Goal: Download file/media

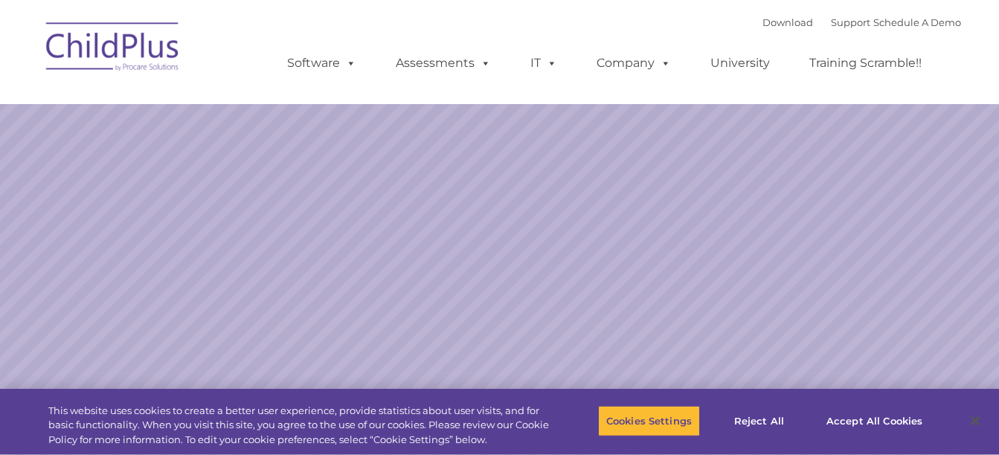
select select "MEDIUM"
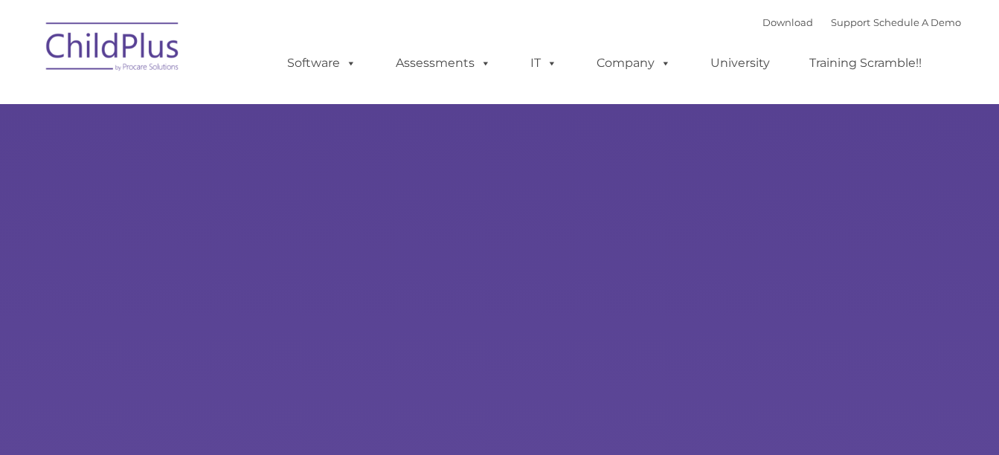
select select "MEDIUM"
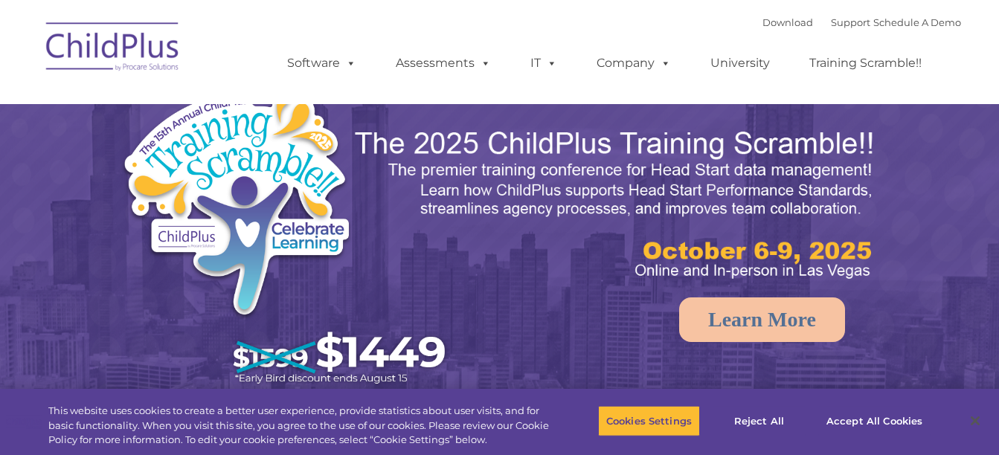
select select "MEDIUM"
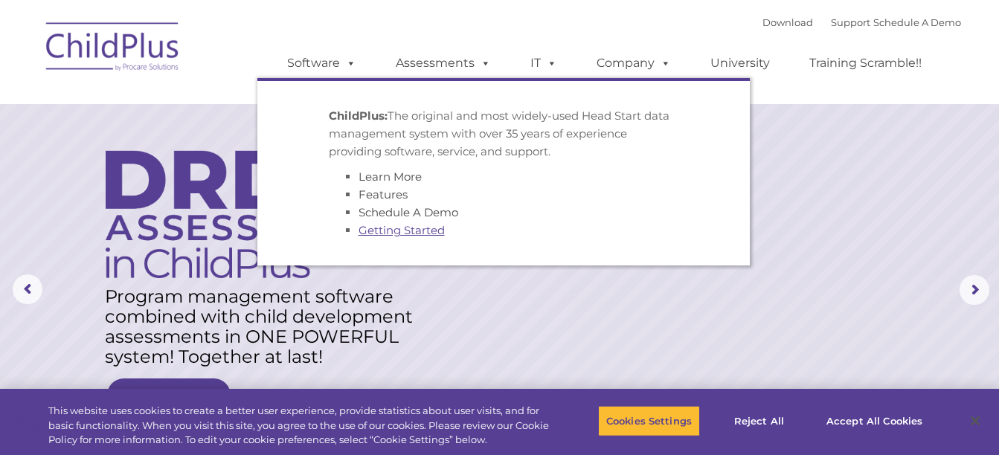
click at [398, 234] on link "Getting Started" at bounding box center [401, 230] width 86 height 14
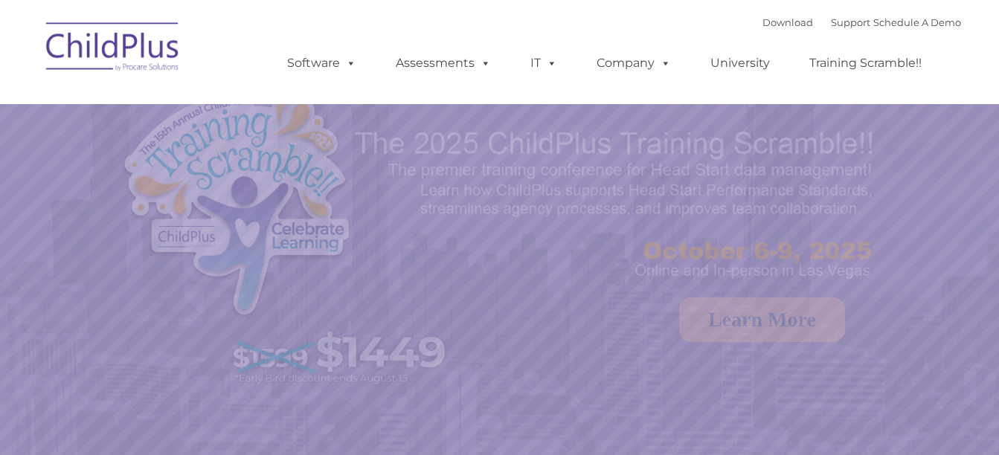
select select "MEDIUM"
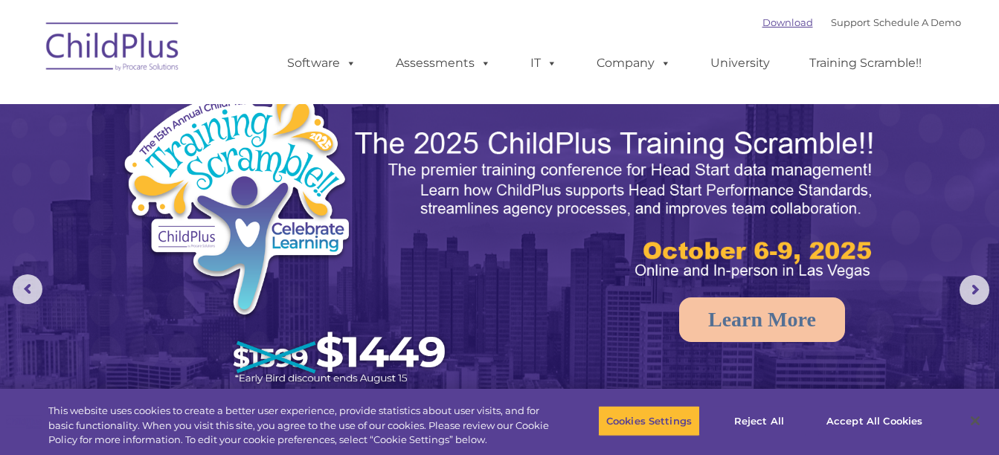
click at [762, 21] on link "Download" at bounding box center [787, 22] width 51 height 12
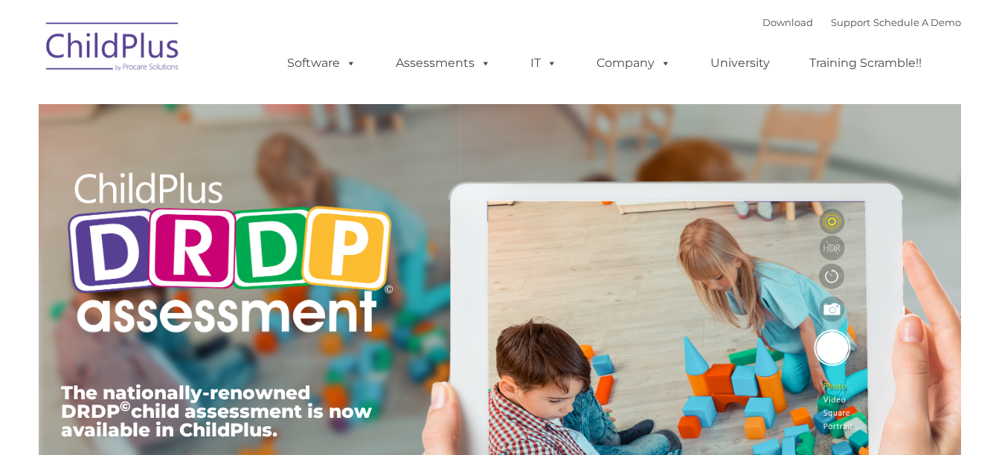
type input ""
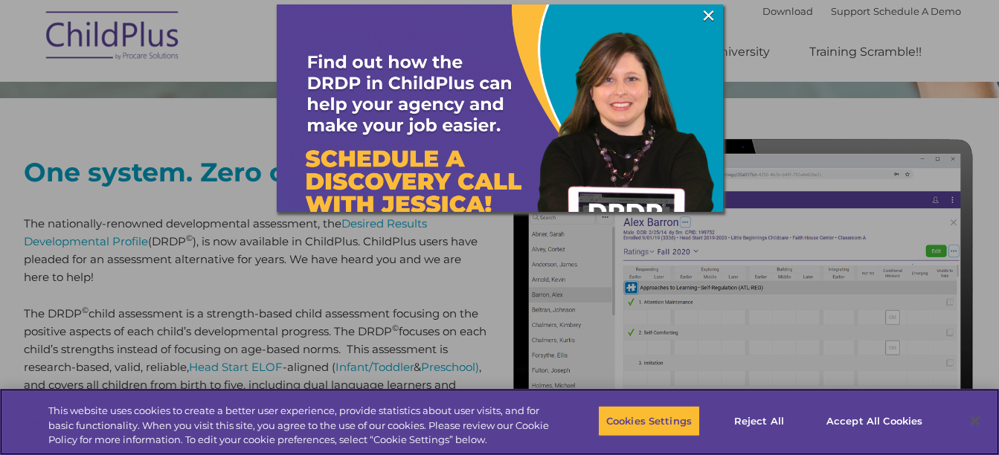
scroll to position [532, 0]
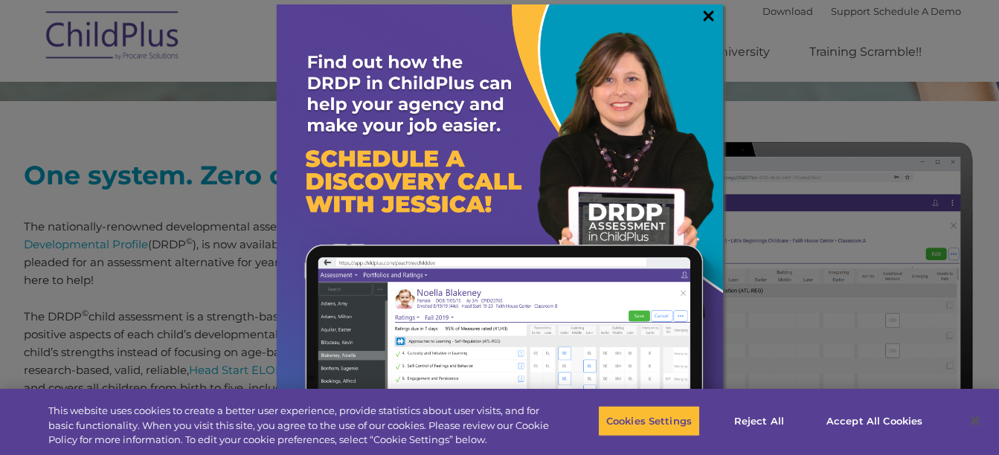
click at [704, 16] on link "×" at bounding box center [708, 15] width 17 height 15
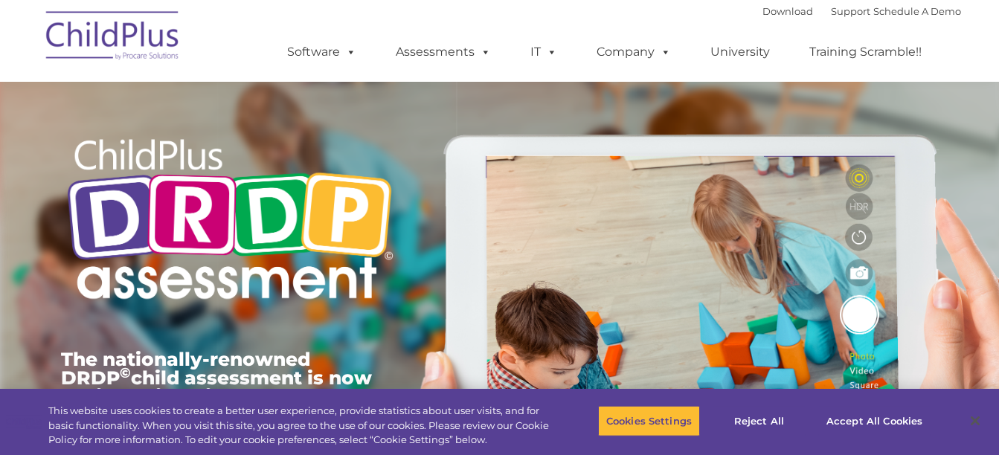
scroll to position [0, 0]
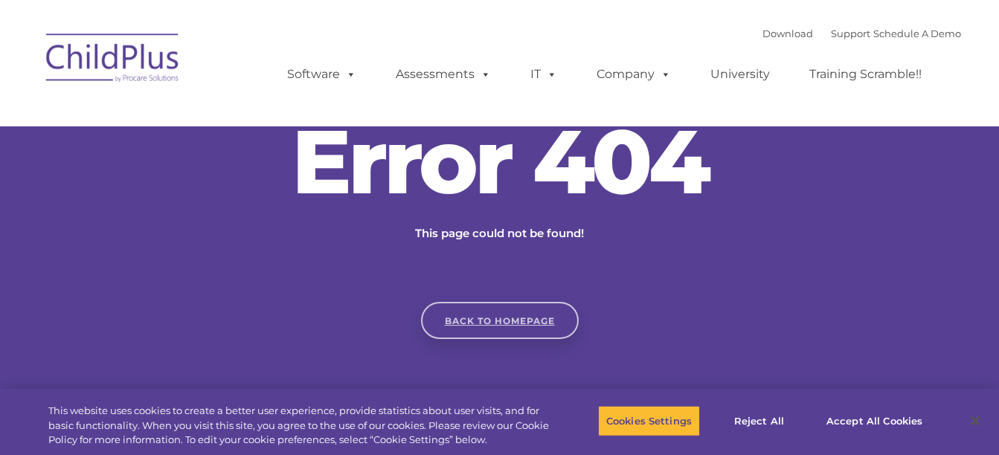
click at [490, 326] on link "Back to homepage" at bounding box center [500, 320] width 158 height 37
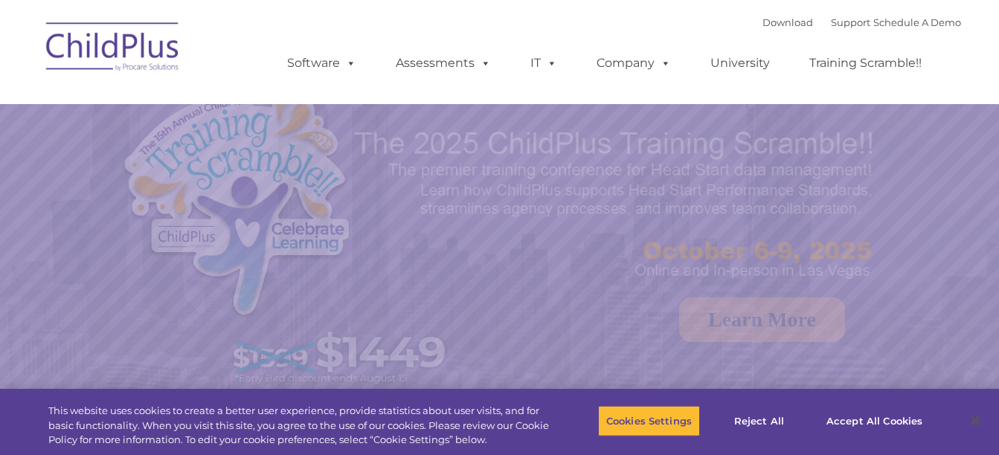
select select "MEDIUM"
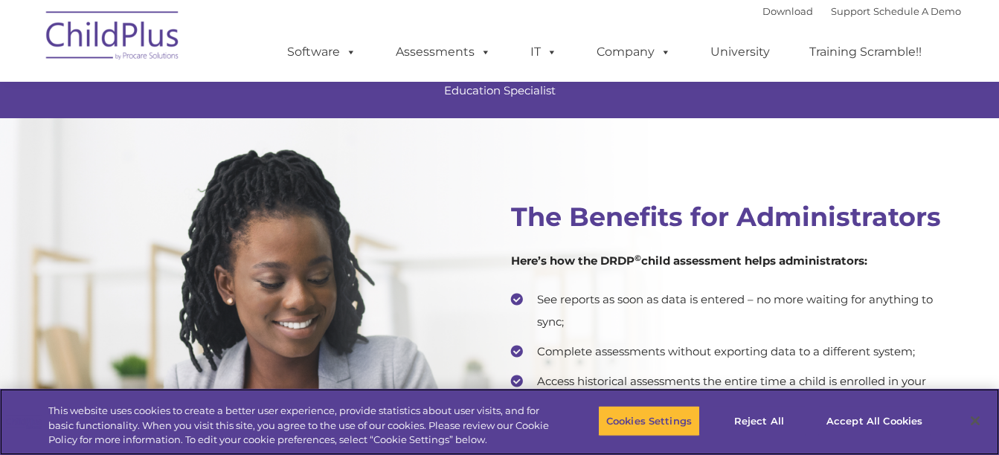
scroll to position [2811, 0]
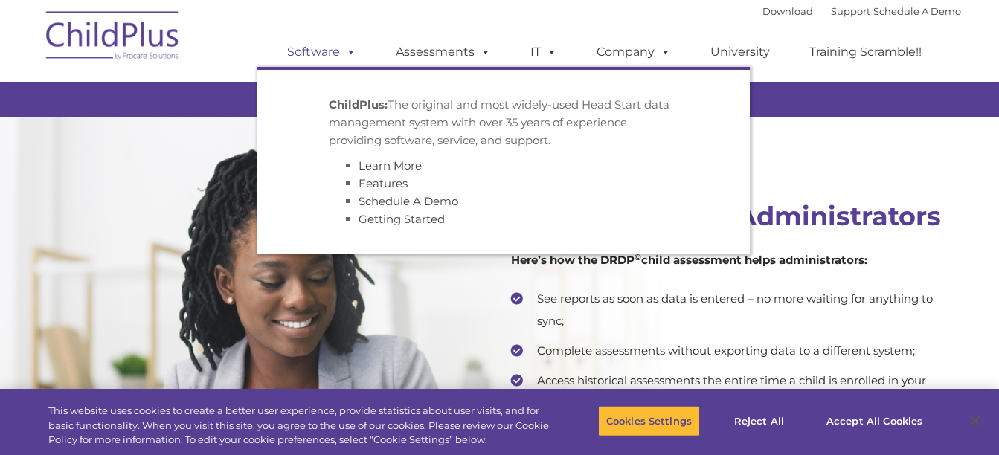
click at [352, 53] on span at bounding box center [348, 52] width 16 height 14
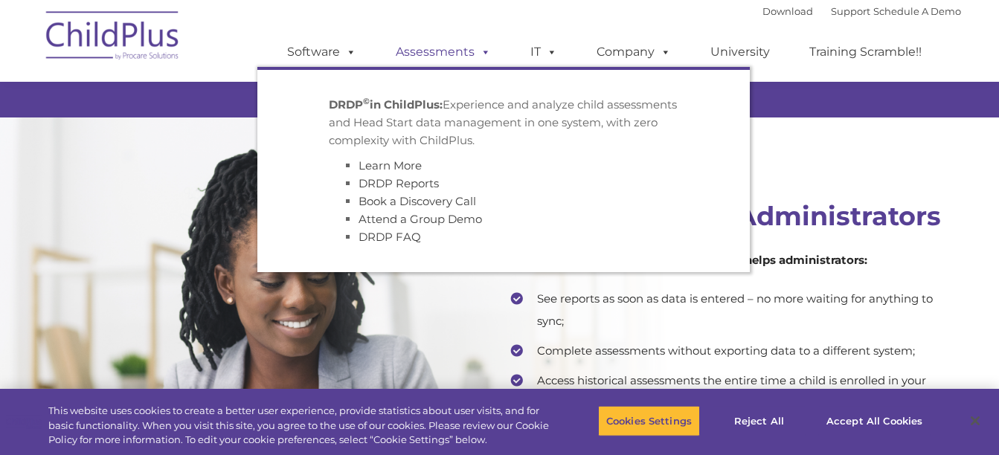
click at [436, 50] on link "Assessments" at bounding box center [443, 52] width 125 height 30
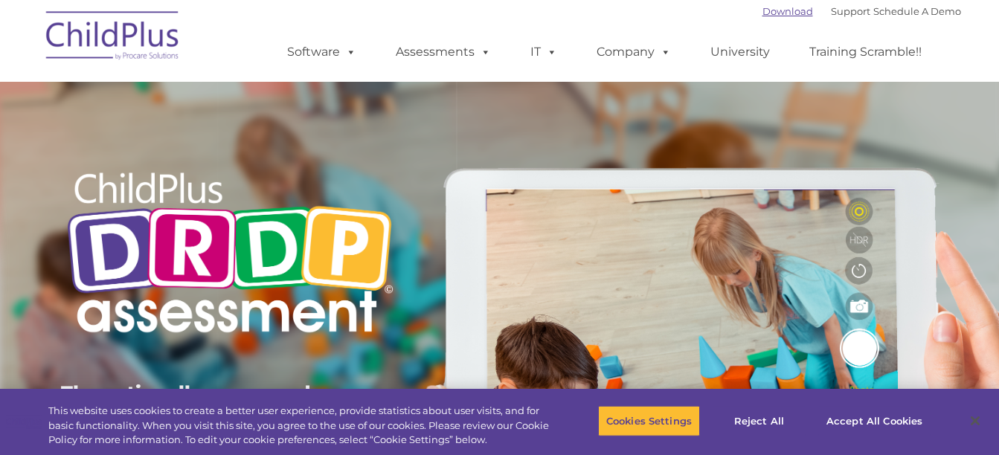
click at [762, 7] on link "Download" at bounding box center [787, 11] width 51 height 12
